Goal: Information Seeking & Learning: Learn about a topic

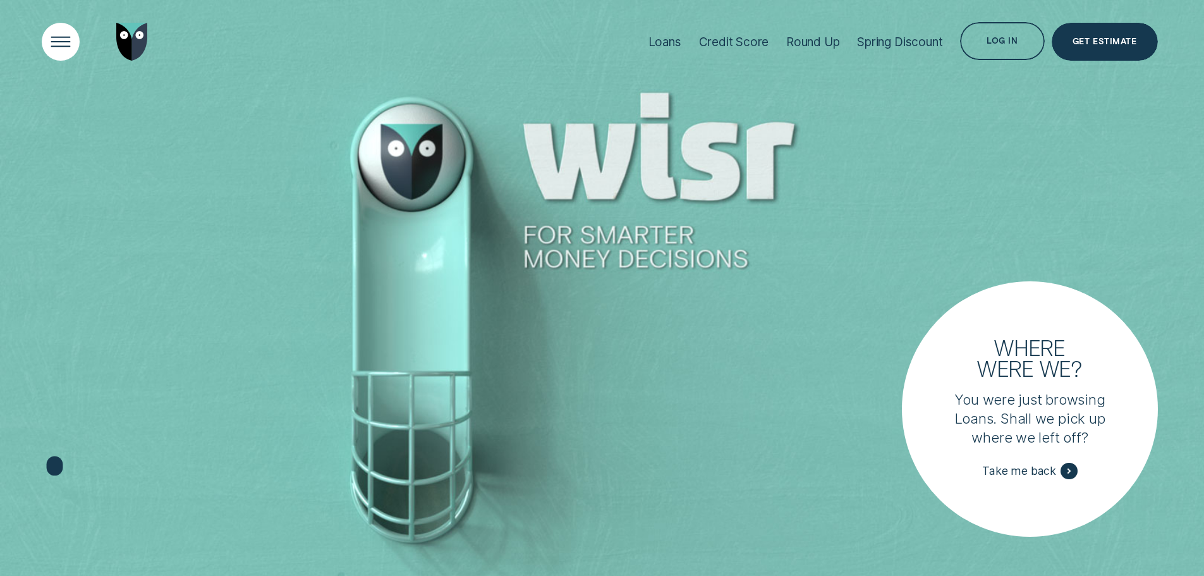
click at [67, 33] on div "Open Menu" at bounding box center [61, 42] width 54 height 54
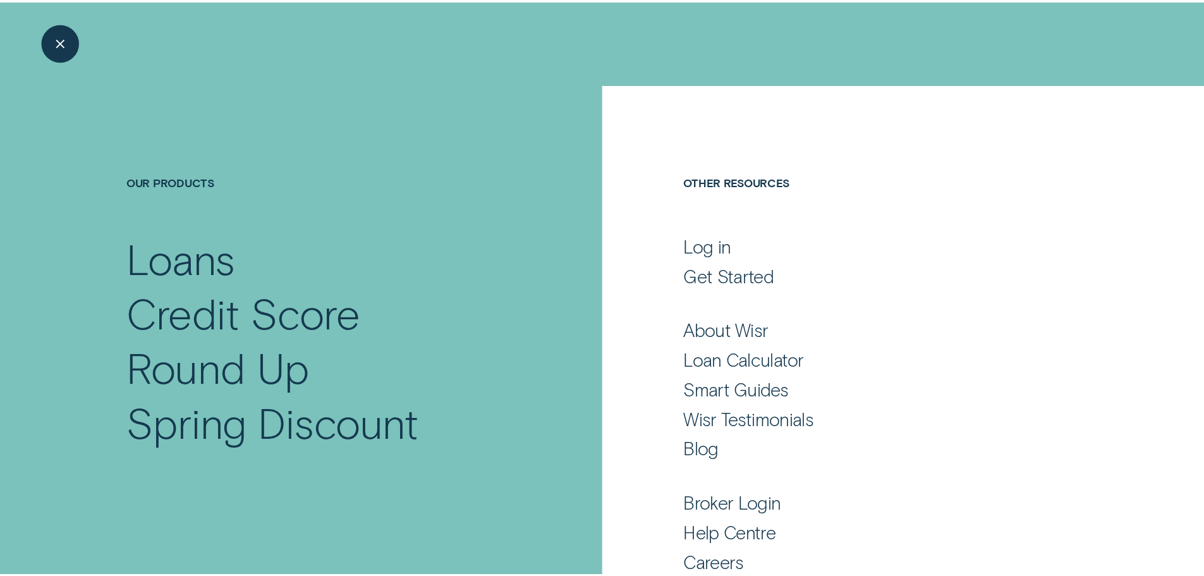
scroll to position [83, 0]
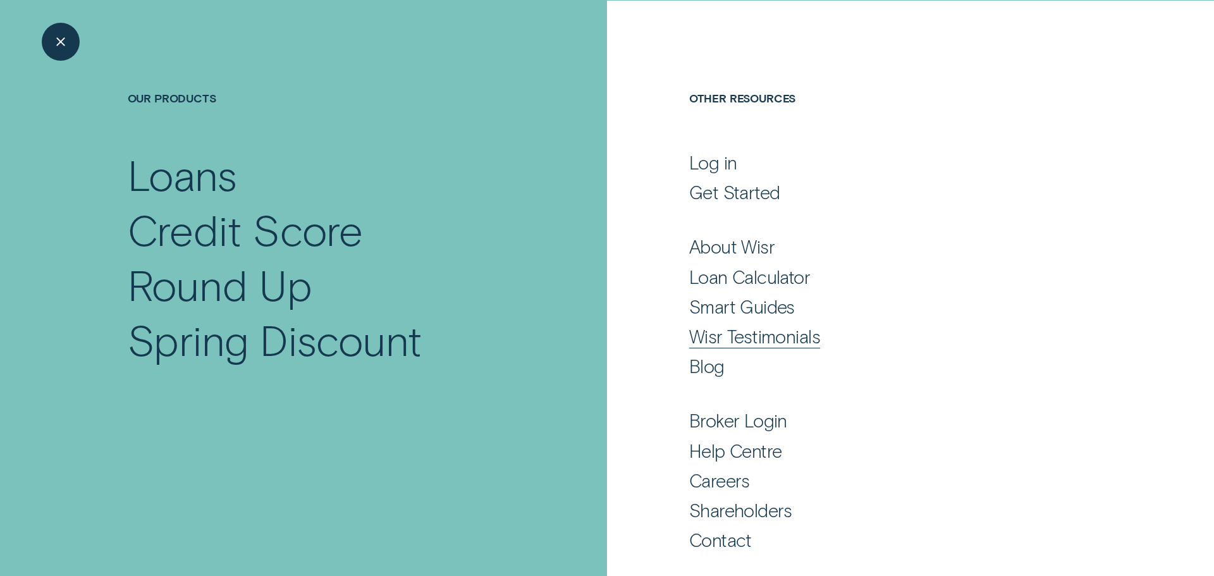
click at [770, 336] on div "Wisr Testimonials" at bounding box center [754, 336] width 131 height 23
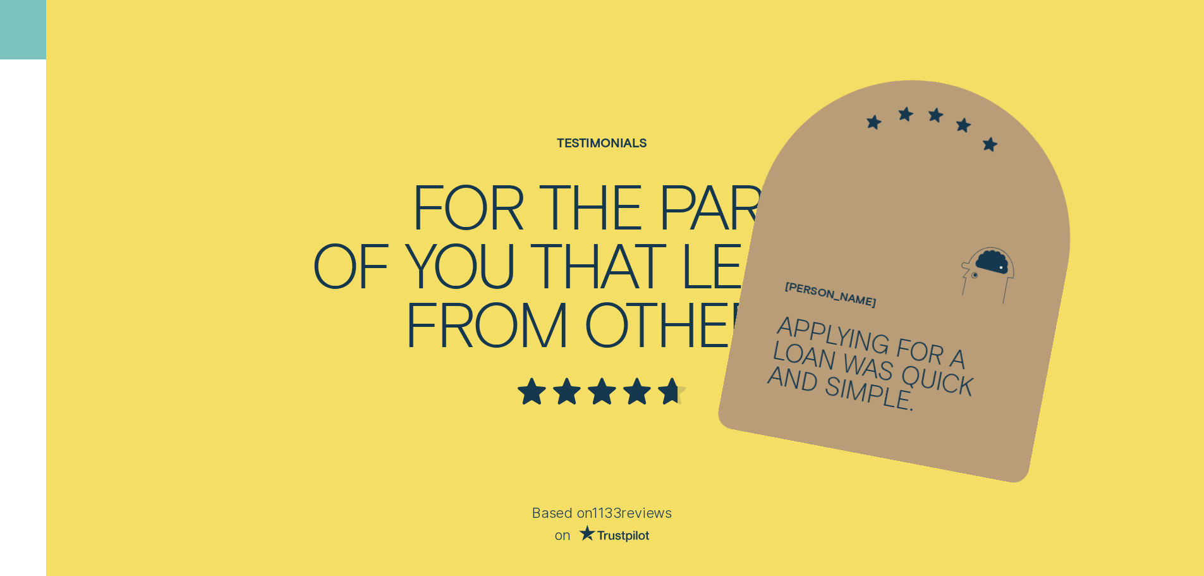
scroll to position [506, 0]
